Goal: Information Seeking & Learning: Learn about a topic

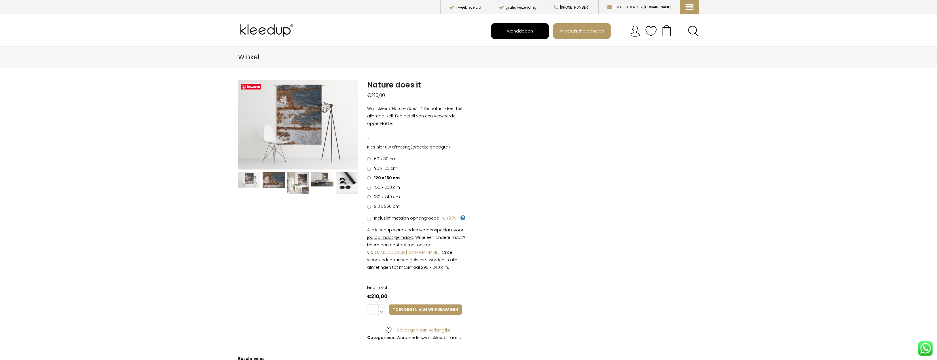
click at [523, 32] on span "wandkleden" at bounding box center [520, 30] width 32 height 11
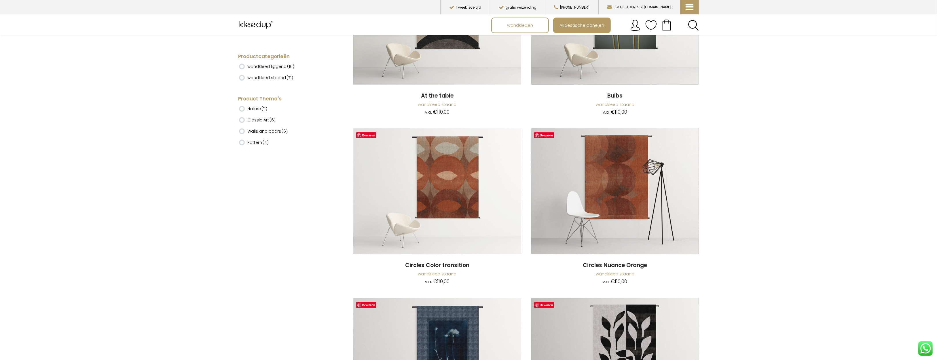
scroll to position [439, 0]
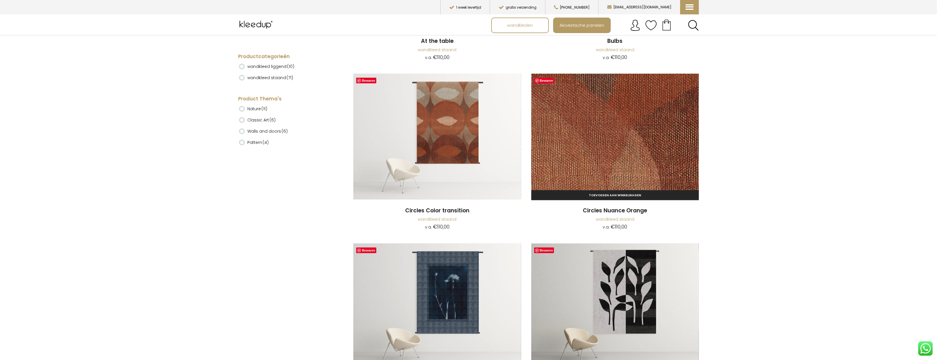
click at [628, 138] on img at bounding box center [615, 137] width 168 height 126
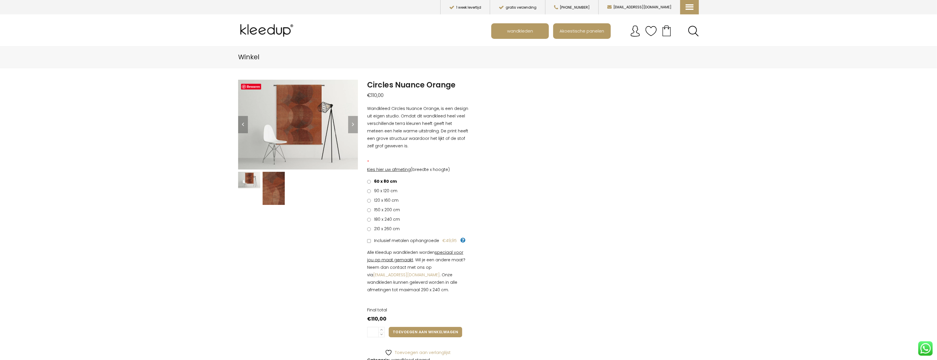
click at [273, 187] on img at bounding box center [274, 188] width 22 height 33
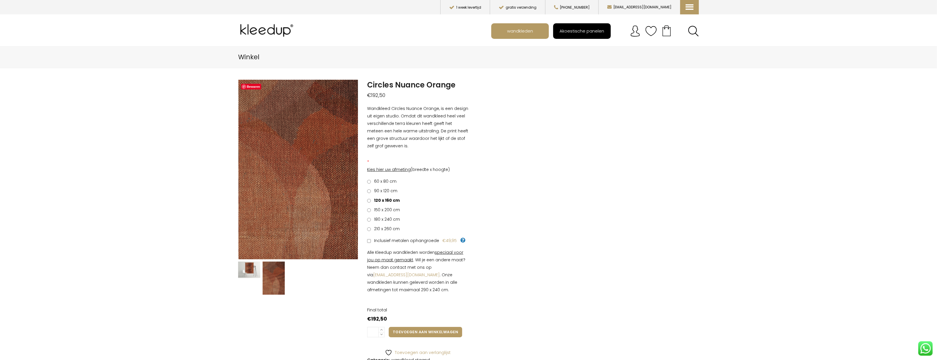
click at [578, 33] on span "Akoestische panelen" at bounding box center [582, 30] width 51 height 11
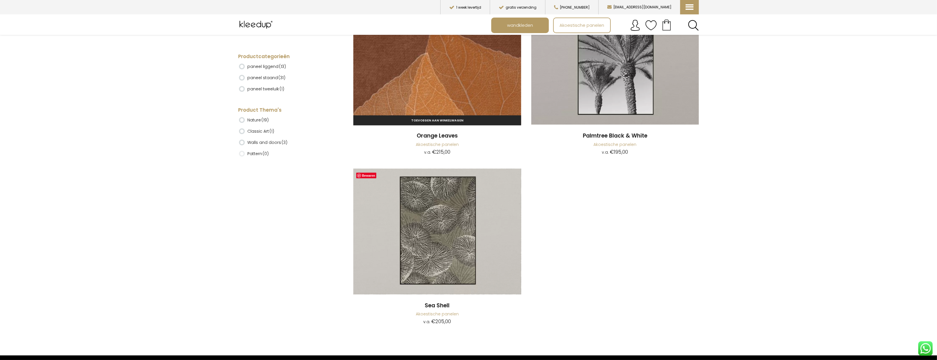
scroll to position [3813, 0]
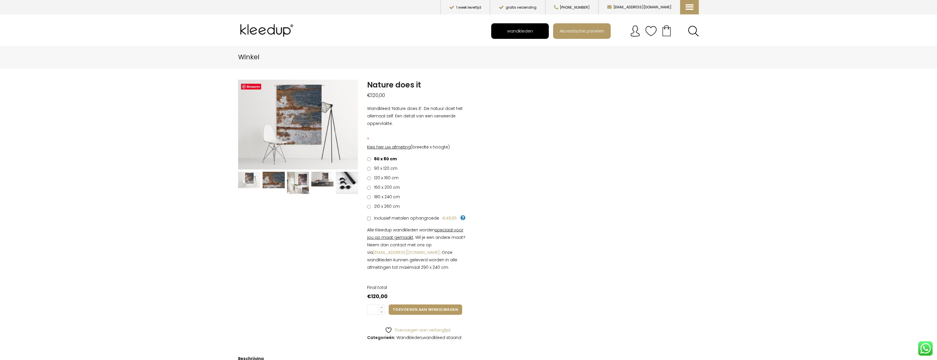
click at [521, 33] on span "wandkleden" at bounding box center [520, 30] width 32 height 11
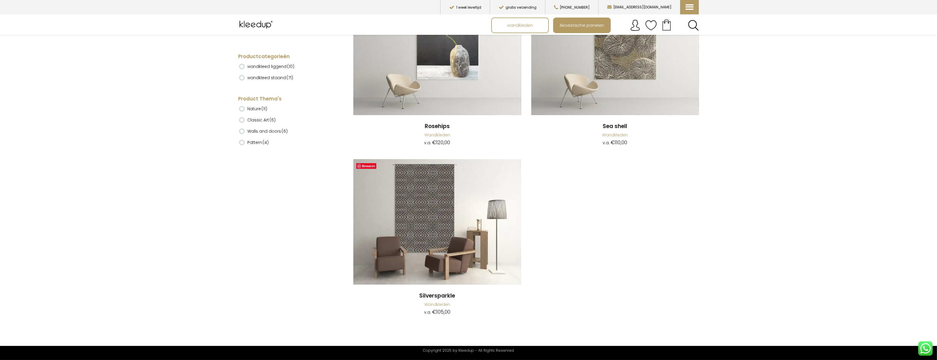
scroll to position [6775, 0]
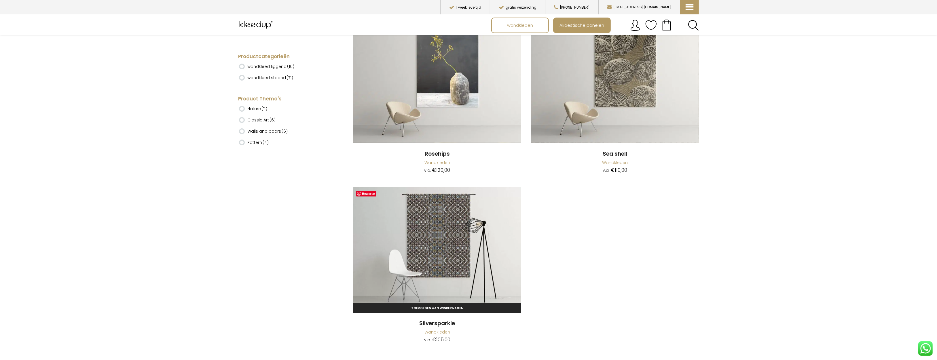
click at [428, 266] on img at bounding box center [437, 250] width 168 height 126
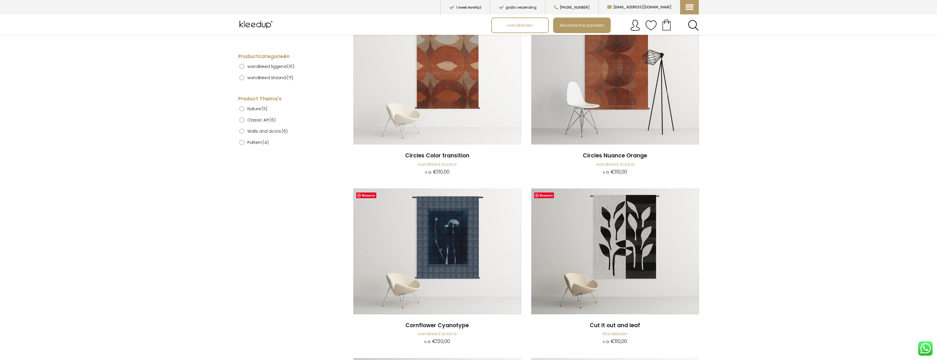
scroll to position [384, 0]
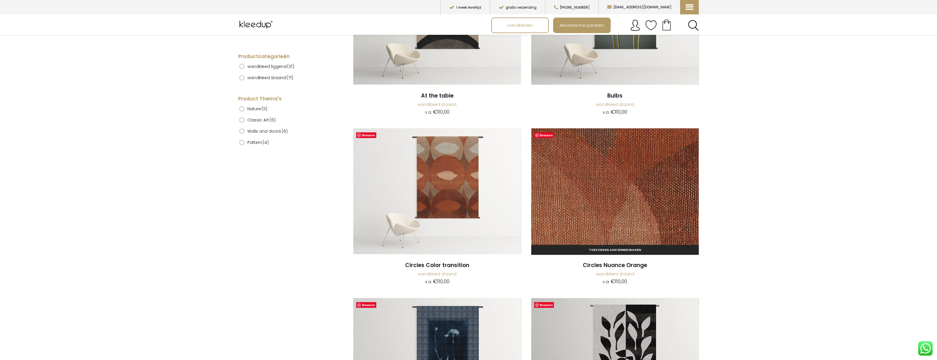
click at [632, 215] on img at bounding box center [615, 191] width 168 height 126
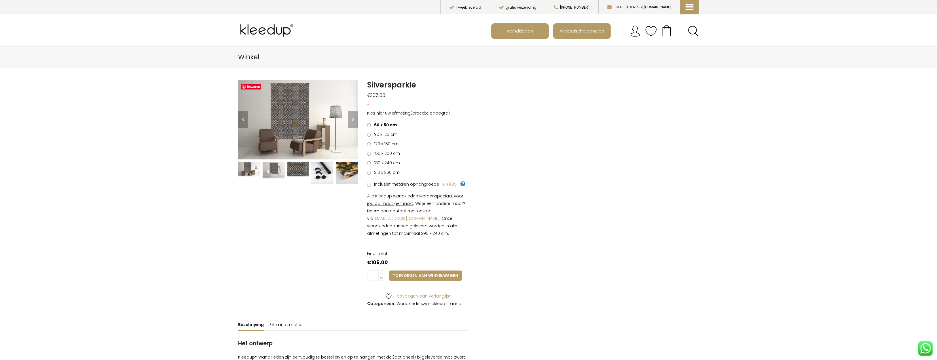
click at [300, 173] on img at bounding box center [298, 169] width 22 height 15
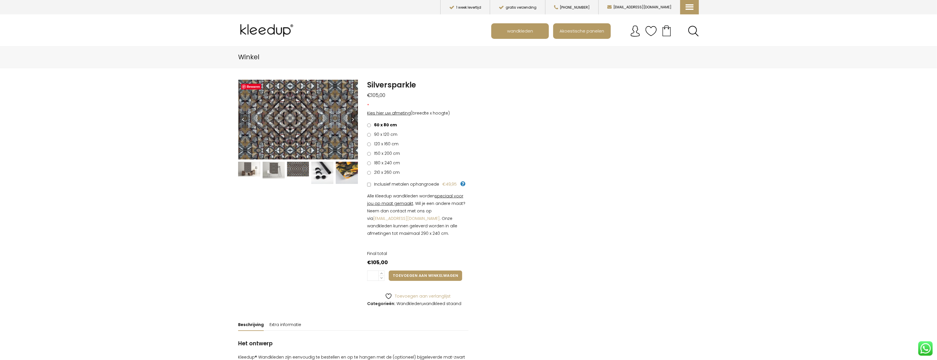
click at [346, 175] on img at bounding box center [347, 173] width 22 height 22
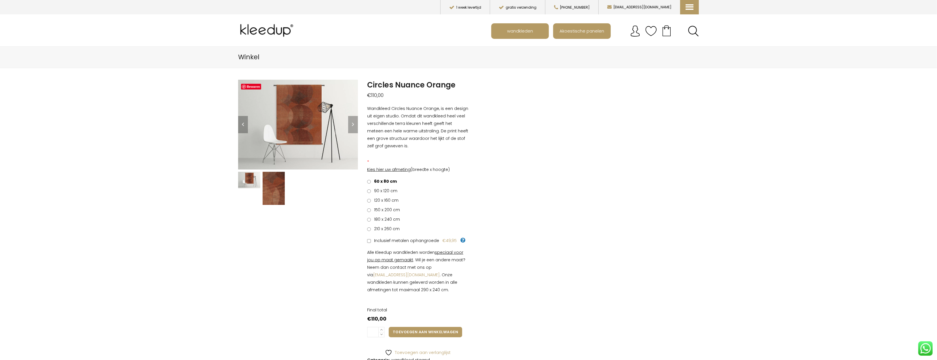
click at [275, 190] on img at bounding box center [274, 188] width 22 height 33
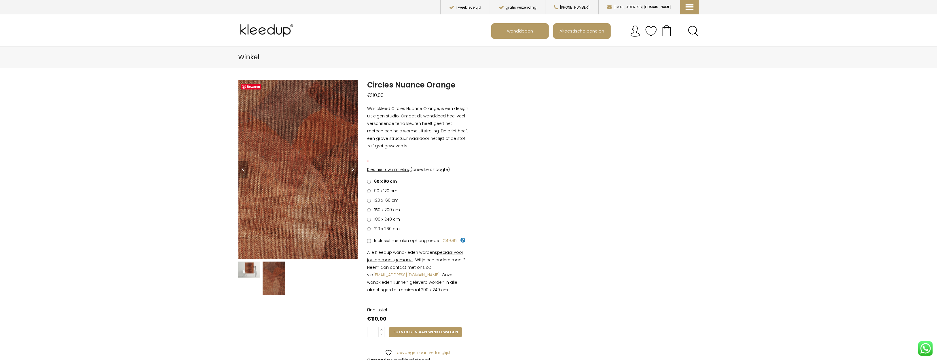
click at [249, 271] on img at bounding box center [249, 270] width 22 height 17
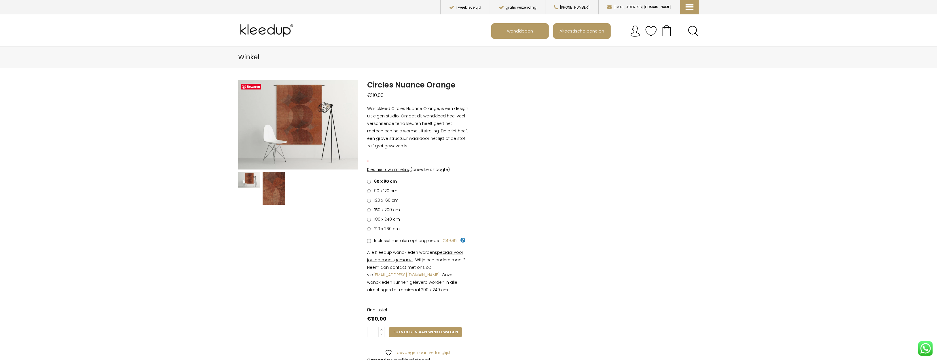
click at [377, 201] on span "120 x 160 cm" at bounding box center [385, 201] width 26 height 6
click at [352, 130] on link "Next" at bounding box center [353, 124] width 10 height 17
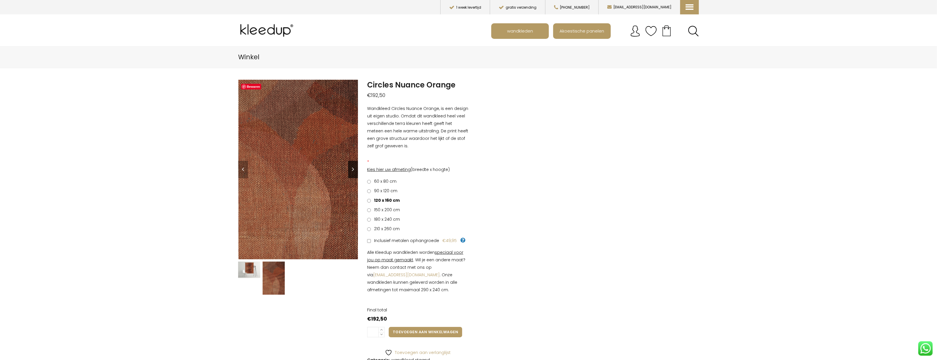
click at [354, 169] on link "Next" at bounding box center [353, 169] width 10 height 17
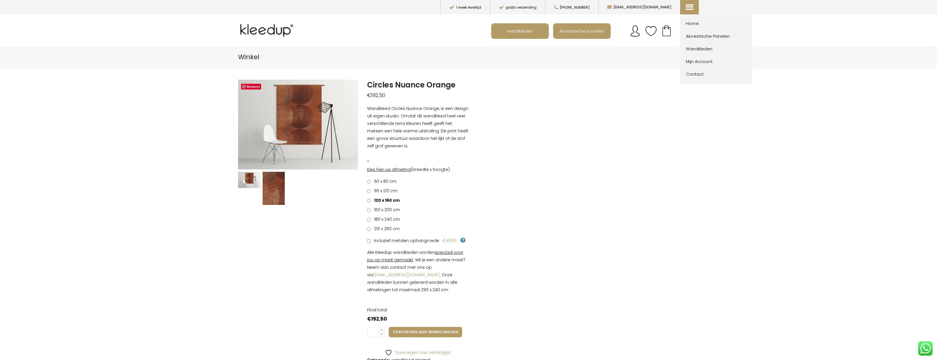
click at [689, 23] on span "Home" at bounding box center [717, 23] width 63 height 7
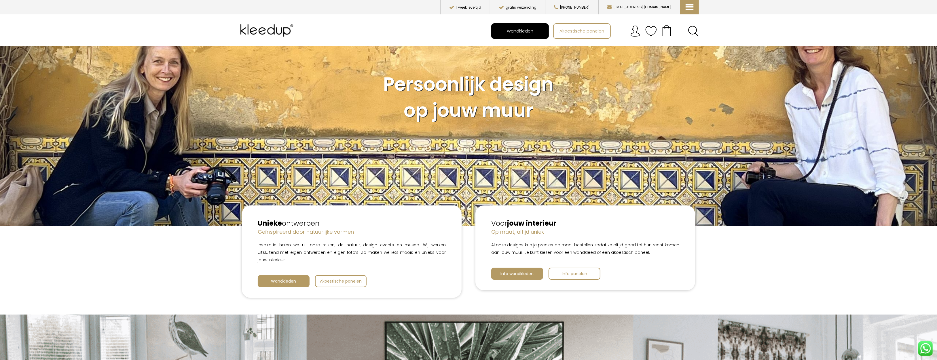
click at [513, 35] on span "Wandkleden" at bounding box center [520, 30] width 33 height 11
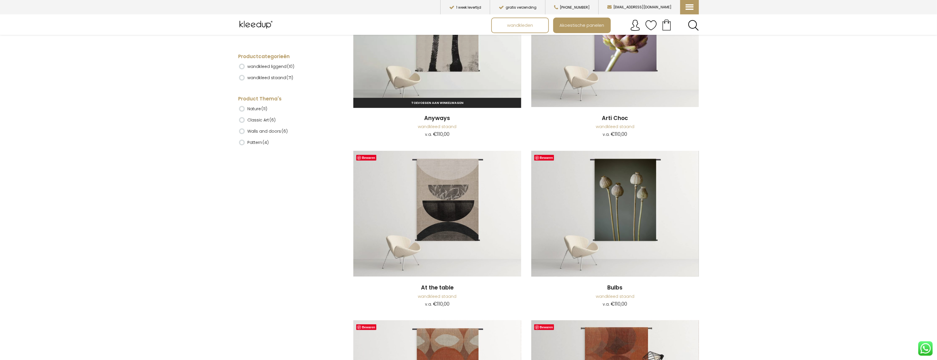
scroll to position [274, 0]
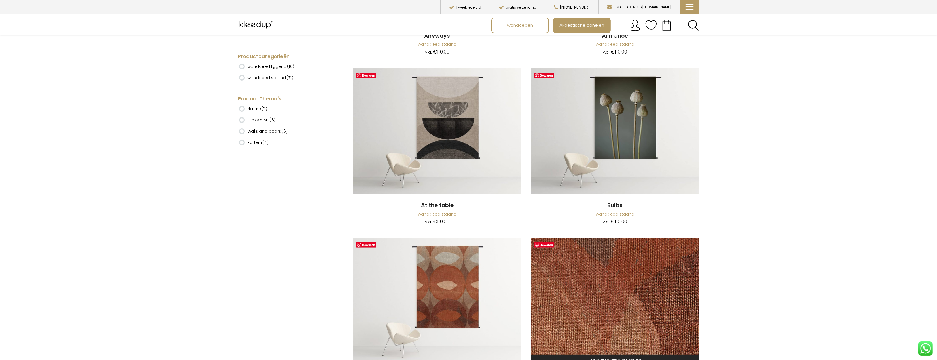
click at [609, 294] on img at bounding box center [615, 301] width 168 height 126
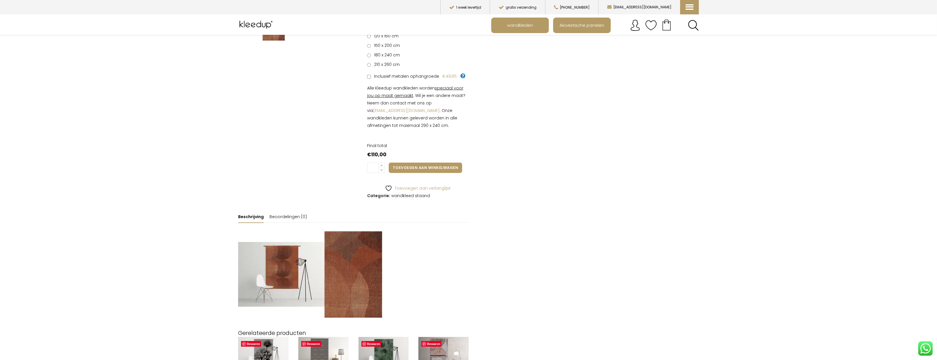
scroll to position [274, 0]
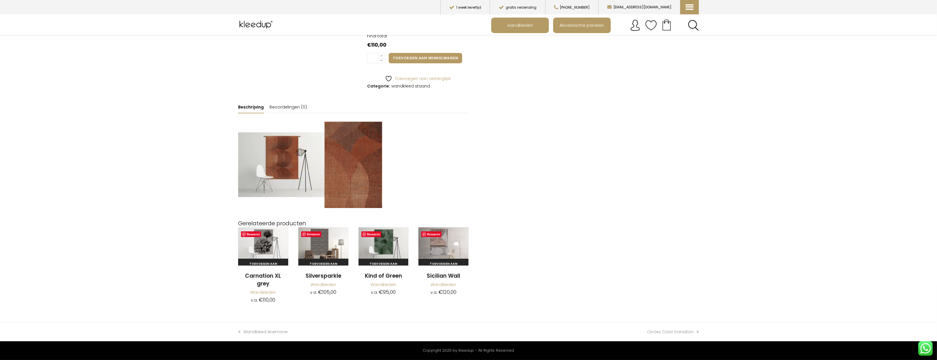
click at [366, 183] on img at bounding box center [354, 165] width 58 height 86
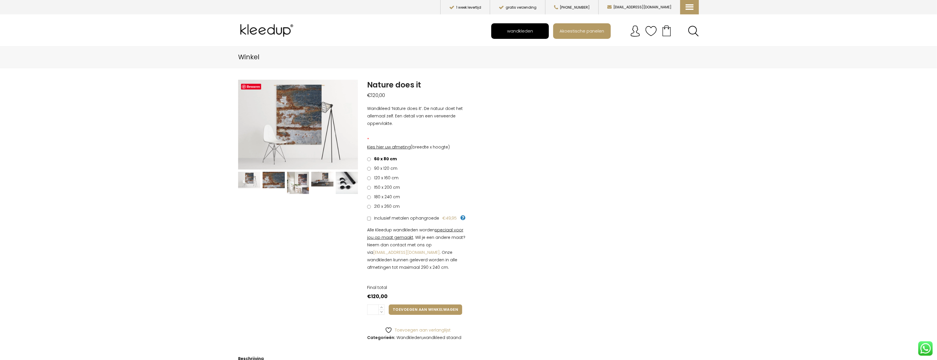
click at [523, 34] on span "wandkleden" at bounding box center [520, 30] width 32 height 11
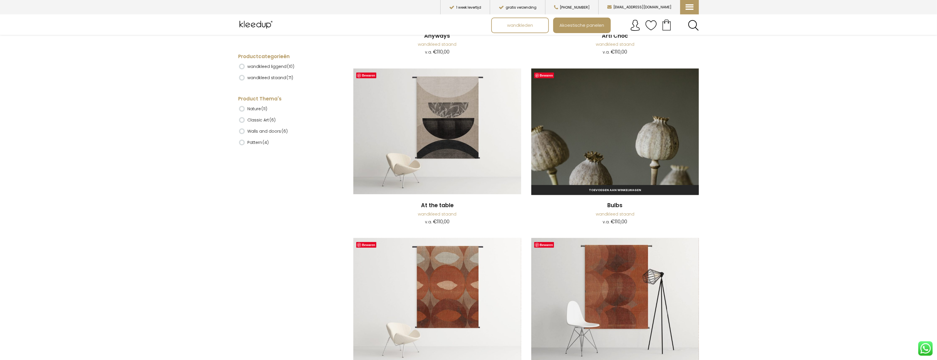
scroll to position [329, 0]
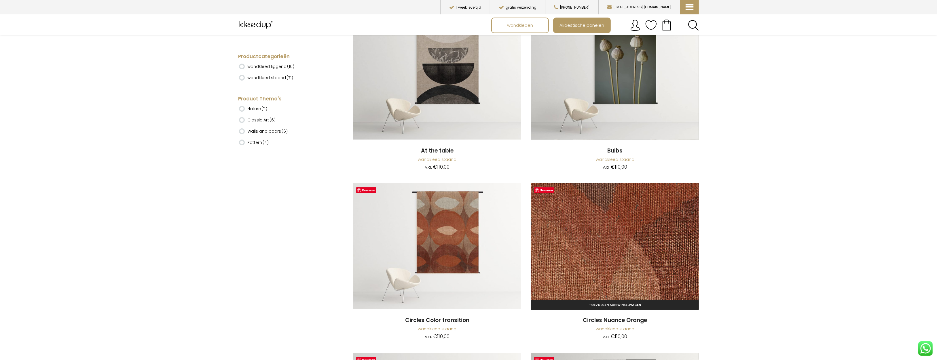
click at [623, 249] on img at bounding box center [615, 246] width 168 height 126
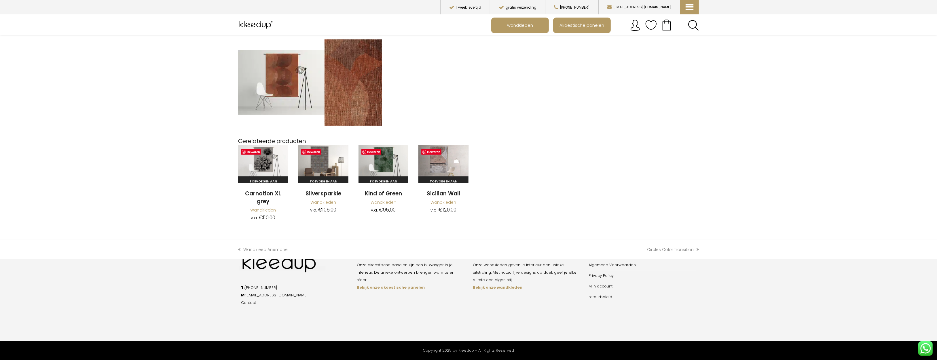
scroll to position [378, 0]
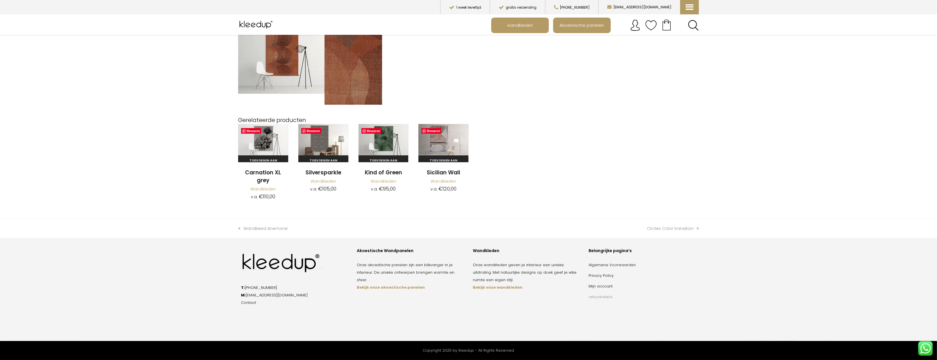
click at [602, 297] on link "retourbeleid" at bounding box center [601, 296] width 24 height 5
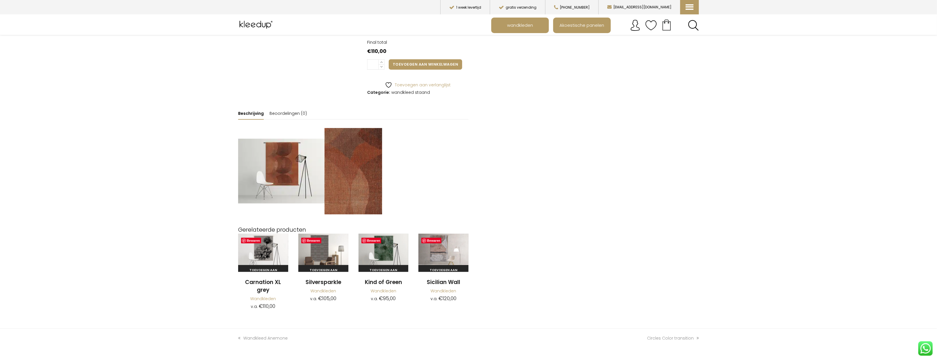
scroll to position [213, 0]
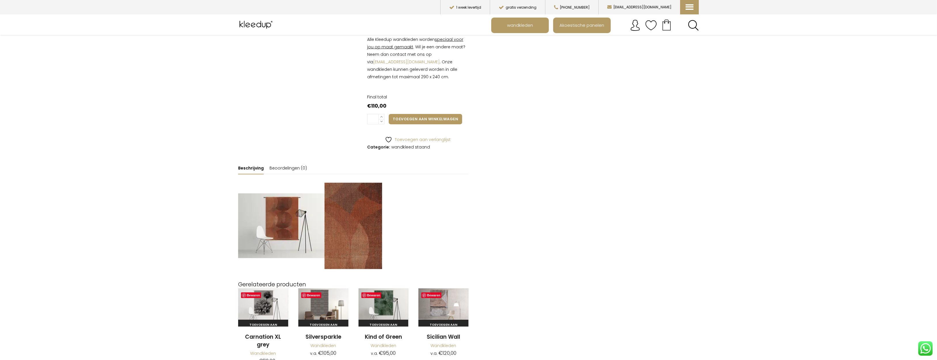
click at [291, 223] on img at bounding box center [281, 226] width 86 height 65
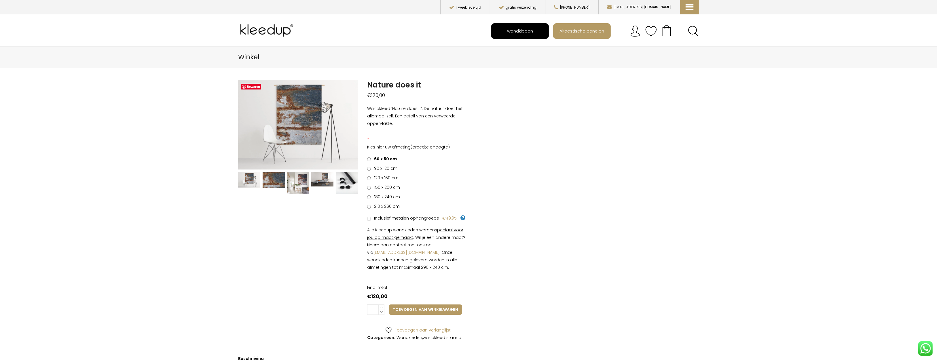
click at [508, 33] on span "wandkleden" at bounding box center [520, 30] width 32 height 11
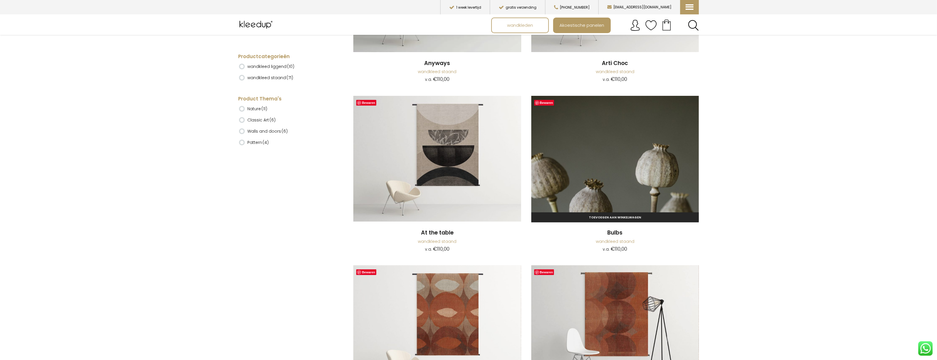
scroll to position [302, 0]
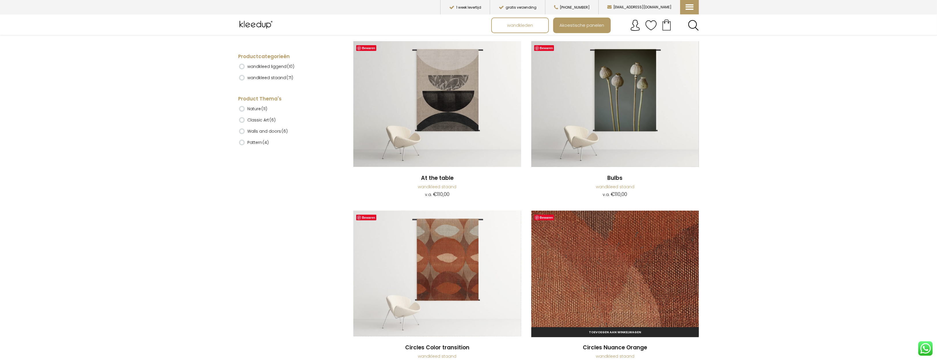
click at [616, 291] on img at bounding box center [615, 274] width 168 height 126
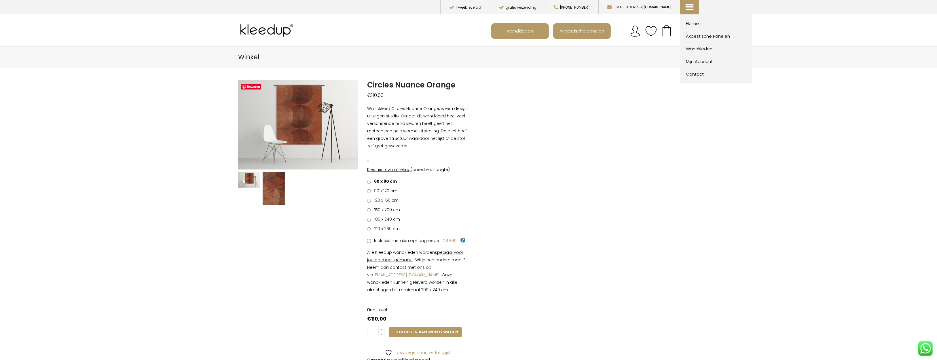
click at [688, 6] on icon at bounding box center [689, 3] width 6 height 6
click at [694, 23] on span "Home" at bounding box center [717, 23] width 63 height 7
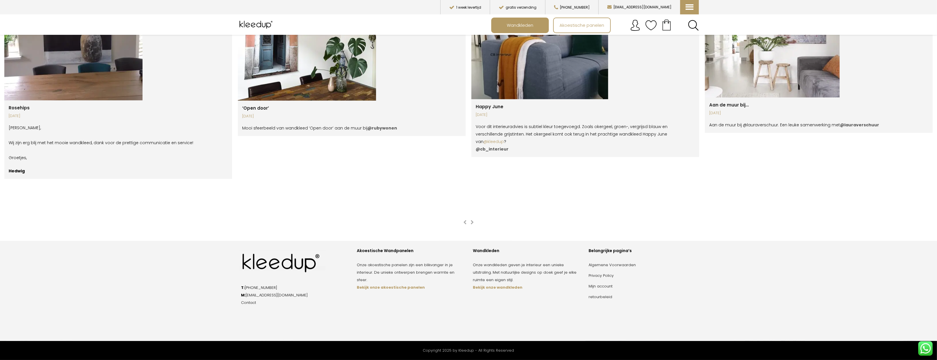
scroll to position [1046, 0]
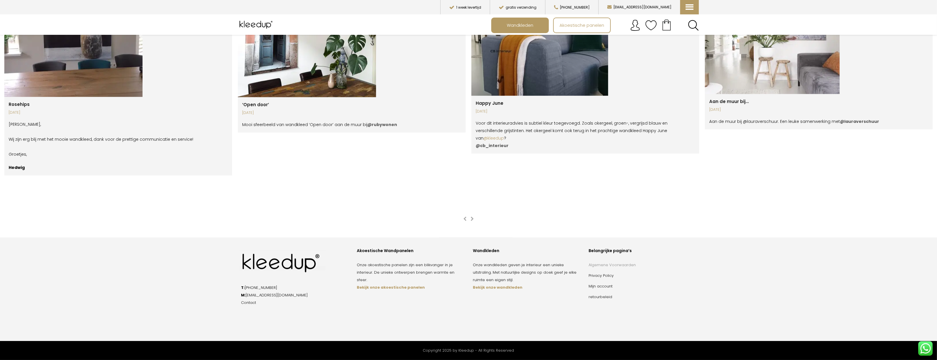
click at [600, 265] on link "Algemene Voorwaarden" at bounding box center [612, 264] width 47 height 5
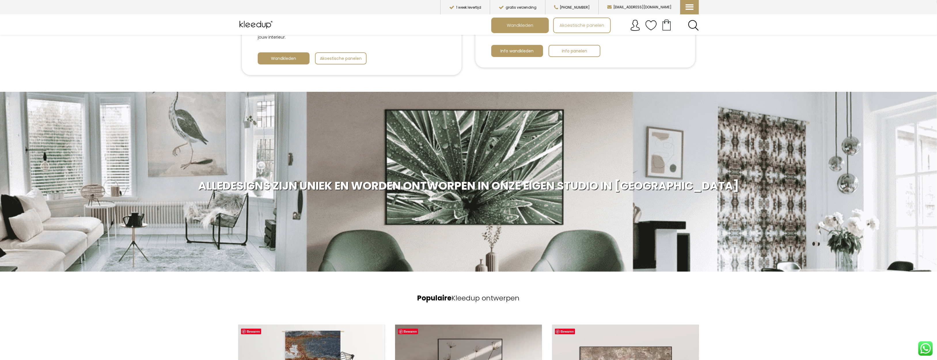
scroll to position [113, 0]
